Goal: Information Seeking & Learning: Check status

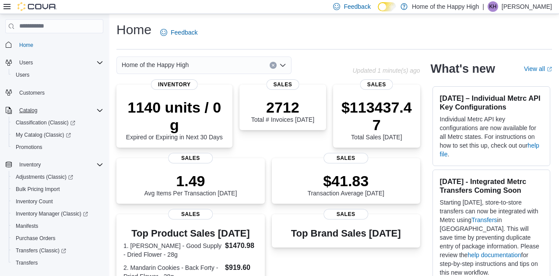
click at [99, 109] on icon "Complex example" at bounding box center [99, 110] width 7 height 7
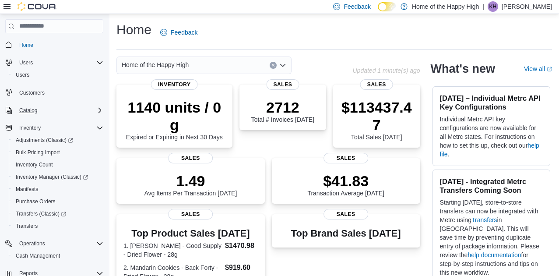
click at [101, 109] on icon "Complex example" at bounding box center [99, 110] width 7 height 7
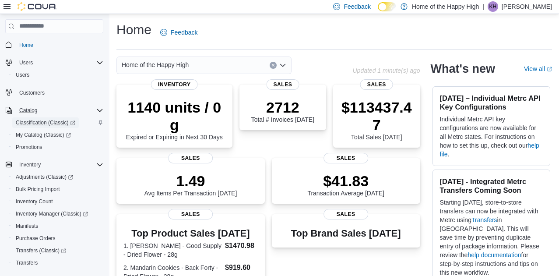
click at [48, 120] on span "Classification (Classic)" at bounding box center [45, 122] width 59 height 7
click at [40, 122] on span "Classification (Classic)" at bounding box center [45, 122] width 59 height 7
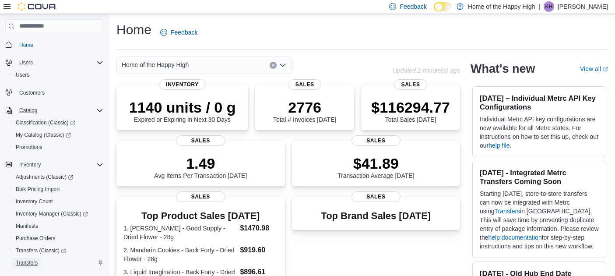
click at [31, 263] on span "Transfers" at bounding box center [27, 262] width 22 height 7
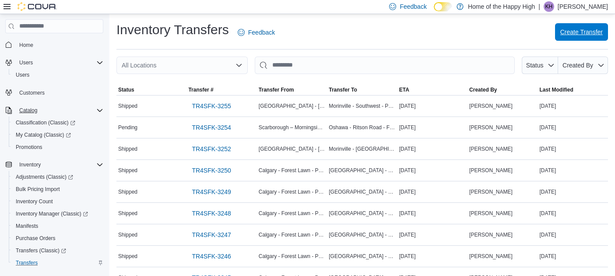
click at [558, 32] on span "Create Transfer" at bounding box center [581, 32] width 42 height 9
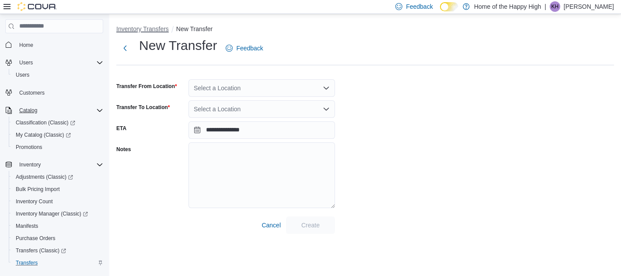
click at [136, 29] on button "Inventory Transfers" at bounding box center [142, 28] width 52 height 7
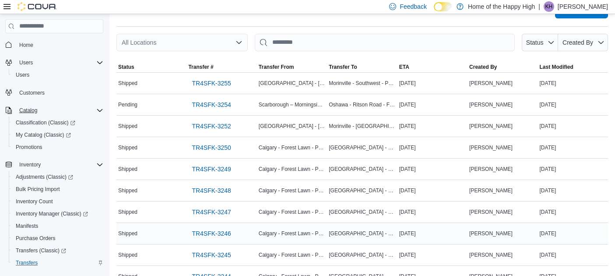
scroll to position [44, 0]
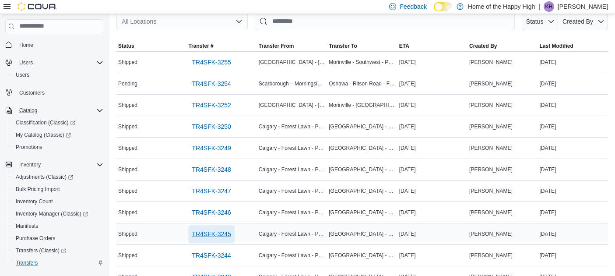
click at [213, 231] on span "TR4SFK-3245" at bounding box center [211, 233] width 39 height 9
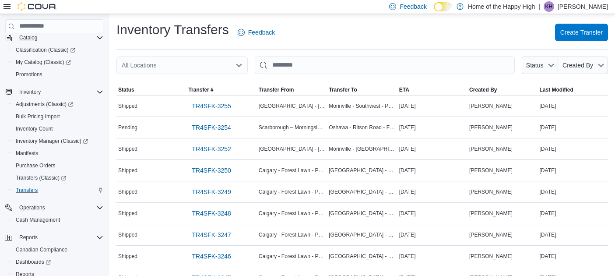
scroll to position [126, 0]
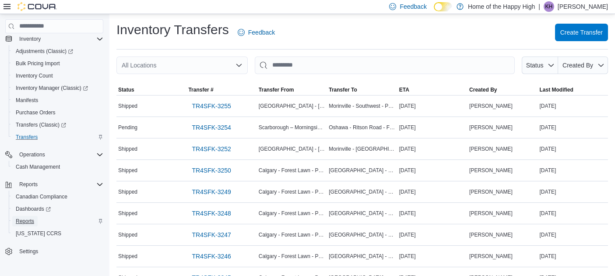
drag, startPoint x: 27, startPoint y: 221, endPoint x: 67, endPoint y: 223, distance: 40.3
click at [27, 221] on span "Reports" at bounding box center [25, 220] width 18 height 7
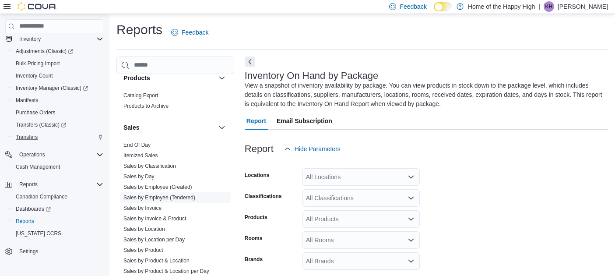
scroll to position [612, 0]
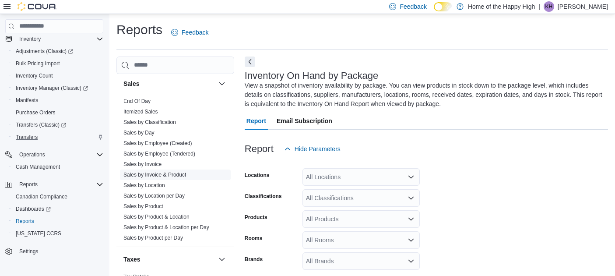
click at [147, 173] on link "Sales by Invoice & Product" at bounding box center [154, 174] width 63 height 6
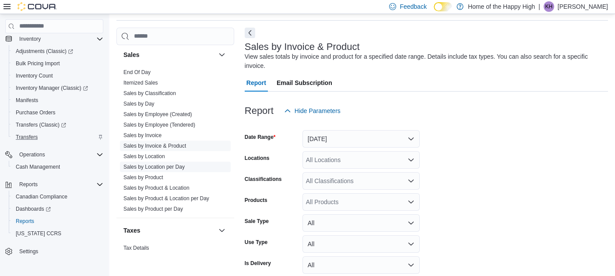
scroll to position [29, 0]
click at [339, 138] on button "[DATE]" at bounding box center [360, 137] width 117 height 17
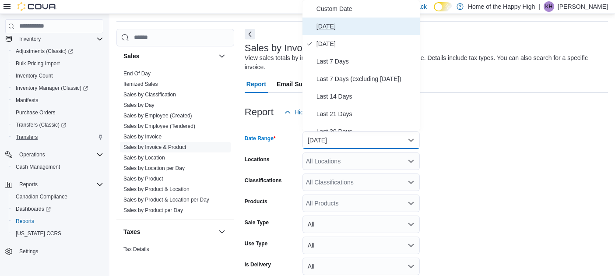
click at [326, 26] on span "[DATE]" at bounding box center [366, 26] width 100 height 10
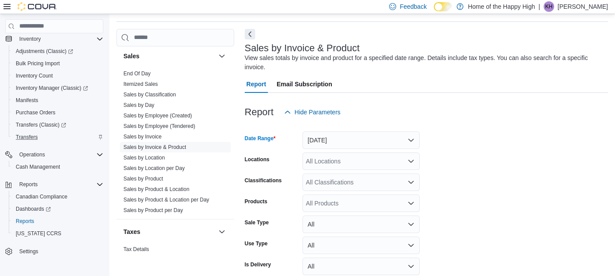
click at [339, 160] on div "All Locations" at bounding box center [360, 160] width 117 height 17
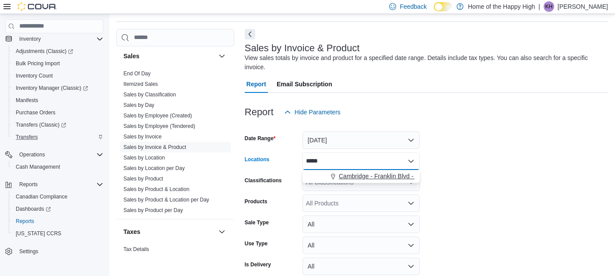
type input "*****"
click at [360, 178] on span "Cambridge - Franklin Blvd - Friendly Stranger" at bounding box center [400, 175] width 123 height 9
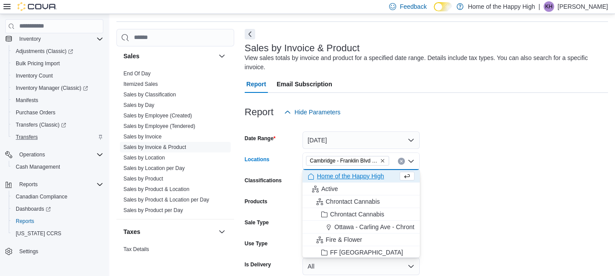
click at [510, 184] on form "Date Range [DATE] Locations [GEOGRAPHIC_DATA] - [GEOGRAPHIC_DATA] - Friendly St…" at bounding box center [426, 231] width 363 height 220
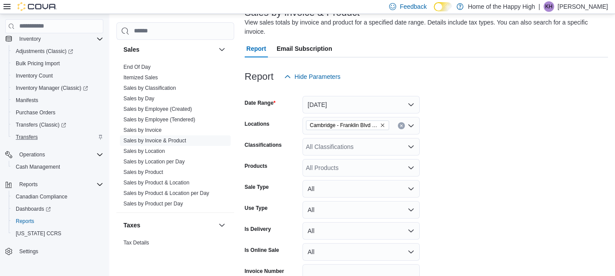
scroll to position [111, 0]
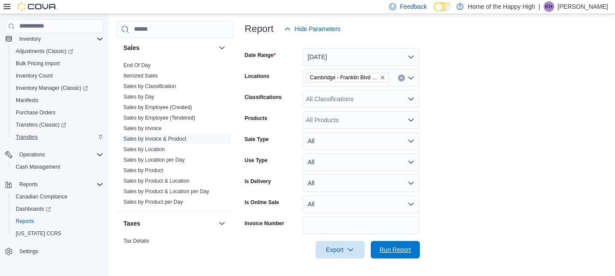
drag, startPoint x: 392, startPoint y: 247, endPoint x: 474, endPoint y: 235, distance: 82.2
click at [392, 246] on span "Run Report" at bounding box center [394, 249] width 31 height 9
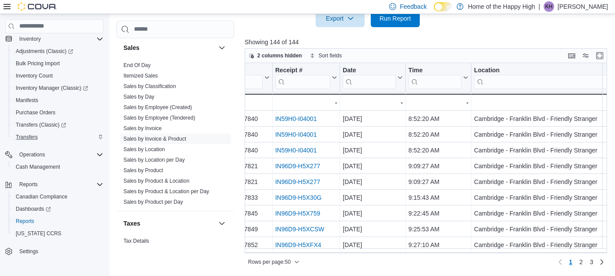
scroll to position [0, 37]
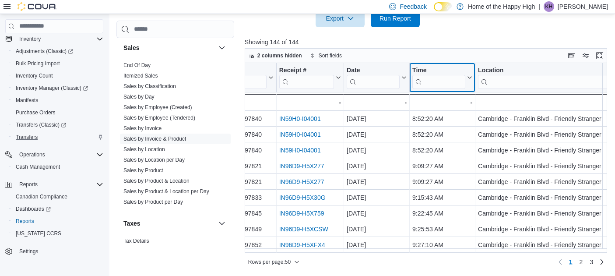
click at [419, 72] on div "Time" at bounding box center [438, 70] width 53 height 8
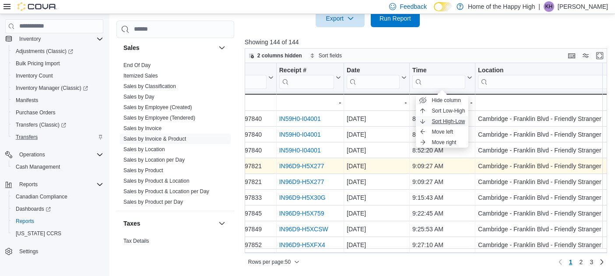
drag, startPoint x: 450, startPoint y: 122, endPoint x: 450, endPoint y: 168, distance: 45.5
click at [450, 122] on span "Sort High-Low" at bounding box center [447, 121] width 33 height 7
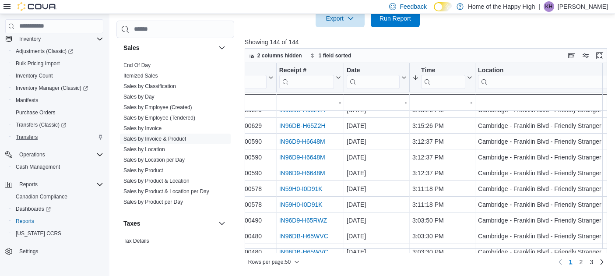
scroll to position [87, 0]
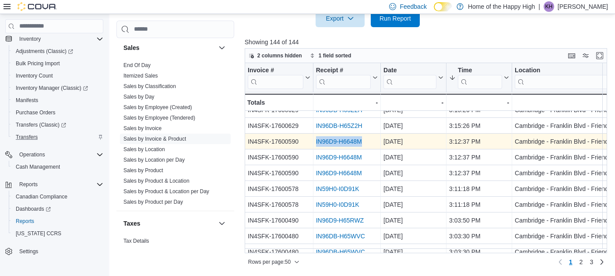
drag, startPoint x: 368, startPoint y: 141, endPoint x: 314, endPoint y: 145, distance: 54.0
click at [314, 145] on div "IN96D9-H6648M - Receipt # URL, column 2, row 8" at bounding box center [346, 141] width 67 height 16
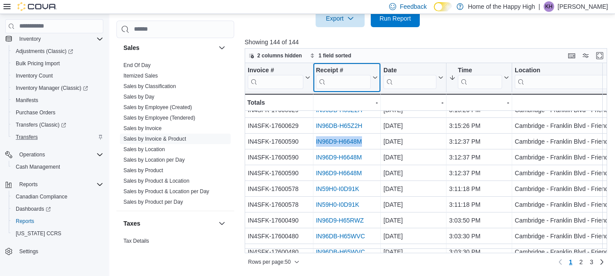
click at [333, 80] on input "search" at bounding box center [343, 81] width 55 height 14
paste input "**********"
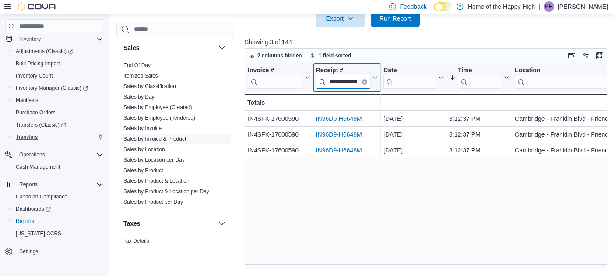
scroll to position [0, 0]
type input "**********"
drag, startPoint x: 310, startPoint y: 264, endPoint x: 317, endPoint y: 263, distance: 7.1
click at [317, 263] on div "**********" at bounding box center [428, 166] width 366 height 206
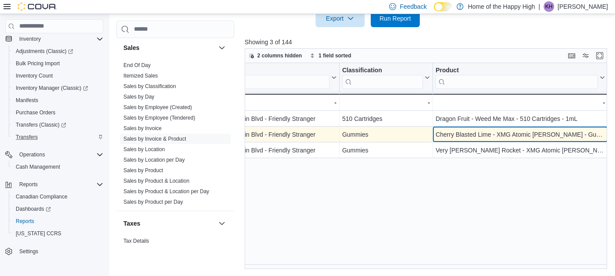
scroll to position [0, 319]
drag, startPoint x: 437, startPoint y: 133, endPoint x: 476, endPoint y: 134, distance: 39.0
click at [476, 134] on div "Cherry Blasted Lime - XMG Atomic [PERSON_NAME] - Gummies - 1 x 10mg" at bounding box center [522, 134] width 169 height 10
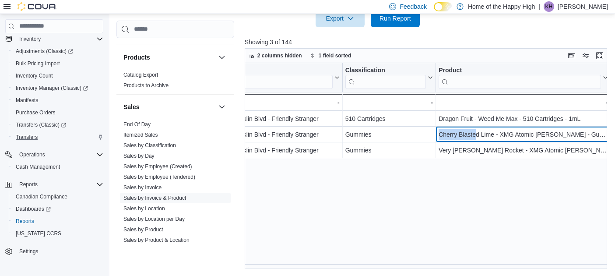
scroll to position [505, 0]
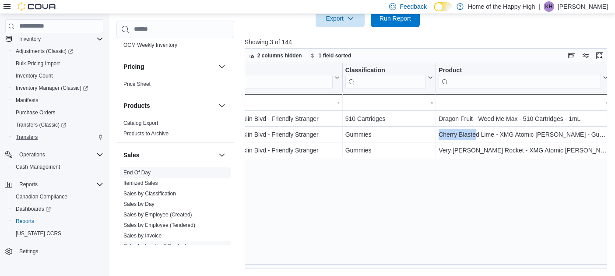
click at [141, 174] on link "End Of Day" at bounding box center [136, 172] width 27 height 6
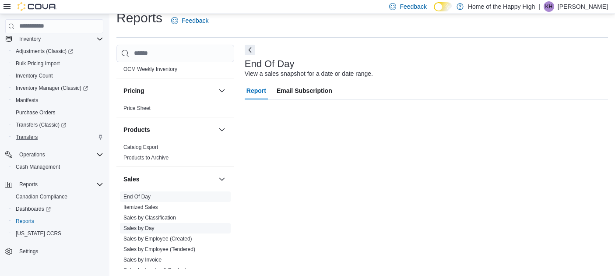
scroll to position [12, 0]
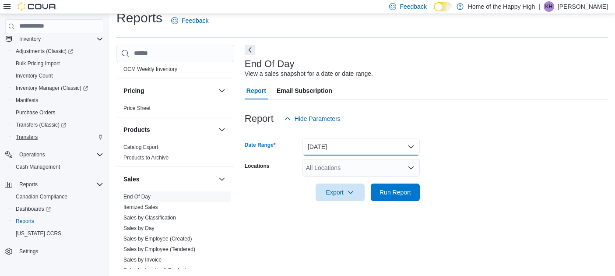
click at [337, 142] on button "[DATE]" at bounding box center [360, 146] width 117 height 17
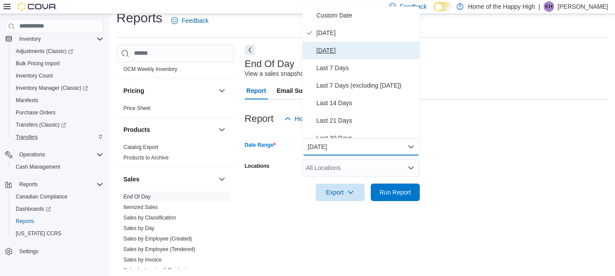
click at [322, 50] on span "[DATE]" at bounding box center [366, 50] width 100 height 10
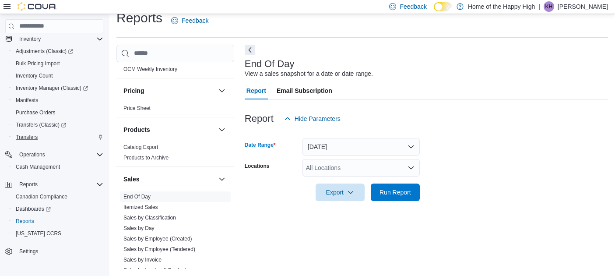
click at [321, 168] on div "All Locations" at bounding box center [360, 167] width 117 height 17
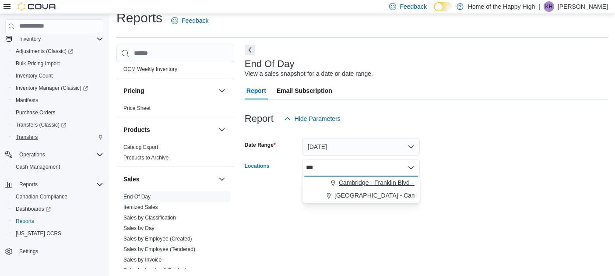
type input "***"
click at [357, 182] on span "Cambridge - Franklin Blvd - Friendly Stranger" at bounding box center [400, 182] width 123 height 9
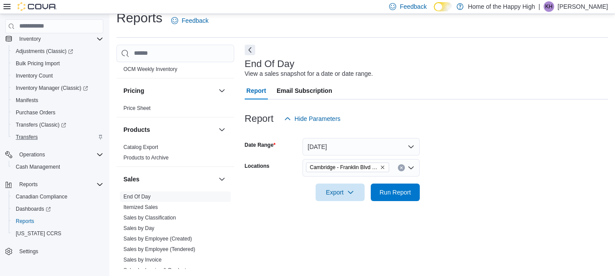
click at [531, 216] on div "End Of Day View a sales snapshot for a date or date range. Report Email Subscri…" at bounding box center [426, 157] width 363 height 224
click at [381, 193] on span "Run Report" at bounding box center [394, 191] width 31 height 9
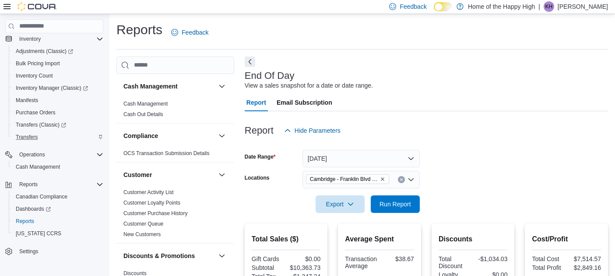
click at [251, 60] on button "Next" at bounding box center [250, 61] width 10 height 10
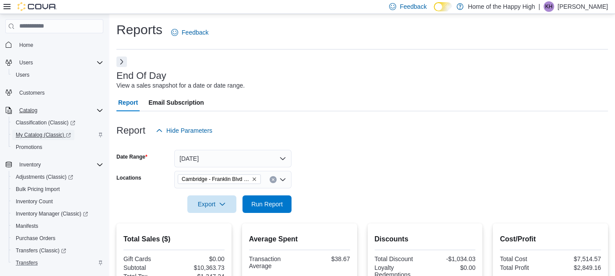
click at [32, 135] on span "My Catalog (Classic)" at bounding box center [43, 134] width 55 height 7
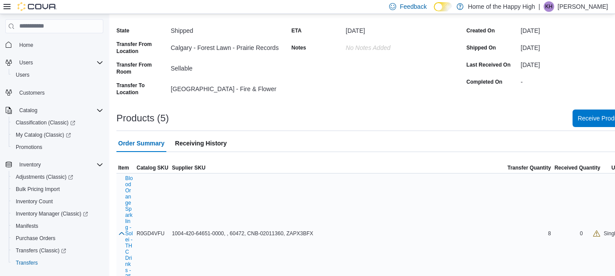
scroll to position [44, 0]
